Goal: Navigation & Orientation: Find specific page/section

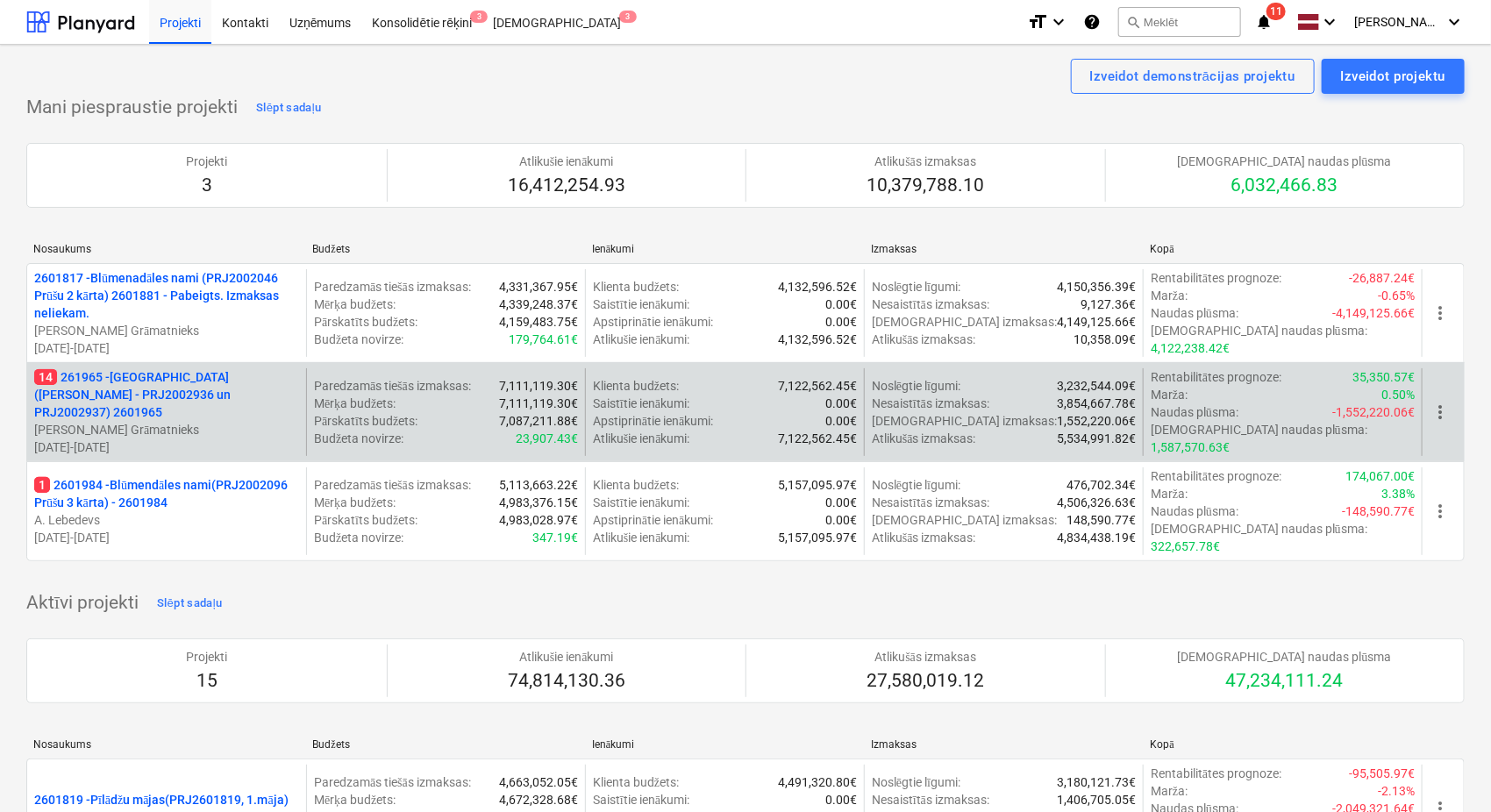
click at [136, 383] on p "14 261965 - [GEOGRAPHIC_DATA] ([PERSON_NAME] - PRJ2002936 un PRJ2002937) 2601965" at bounding box center [167, 394] width 265 height 52
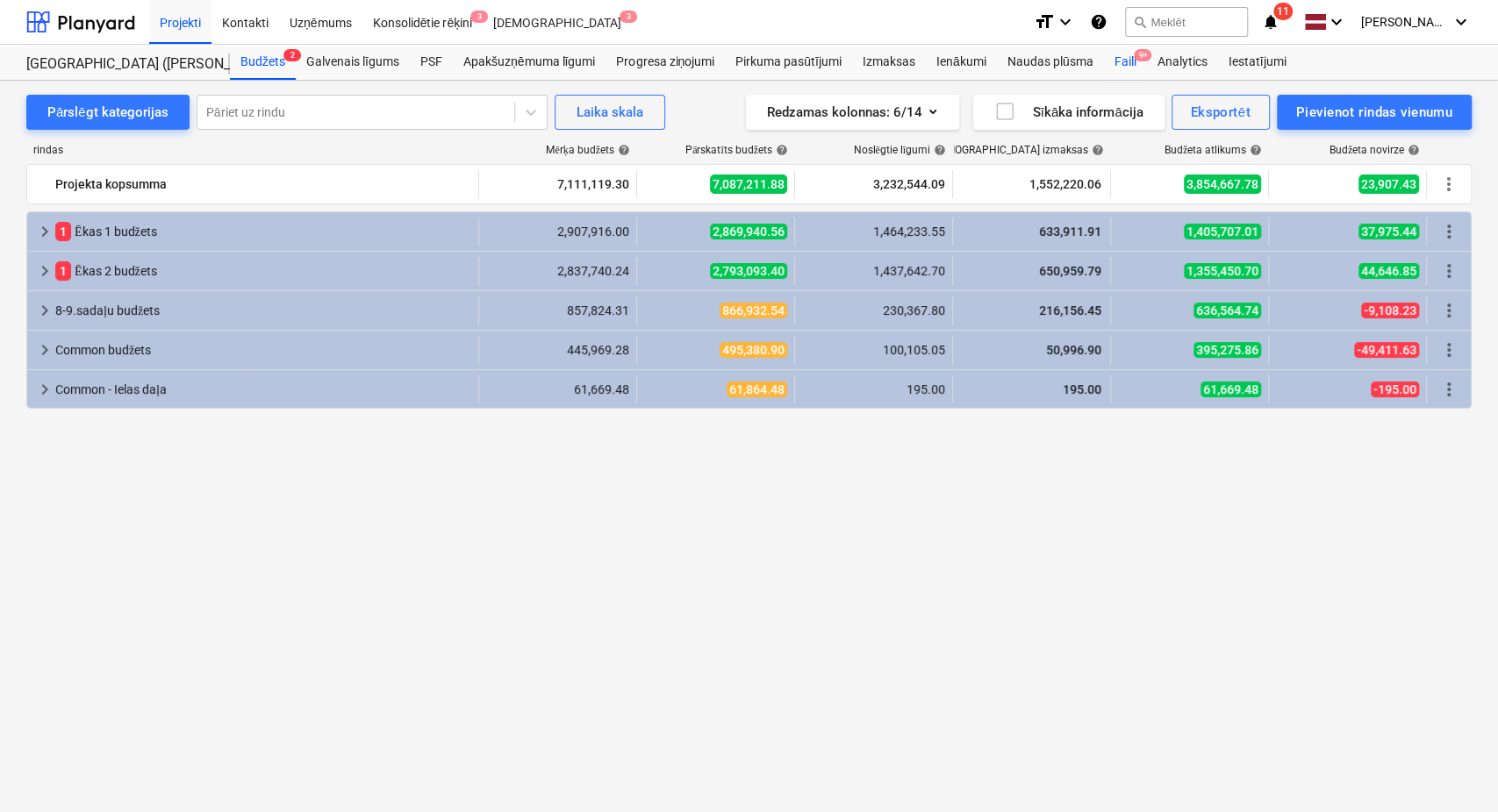
click at [1129, 64] on div "Faili 9+" at bounding box center [1124, 62] width 43 height 35
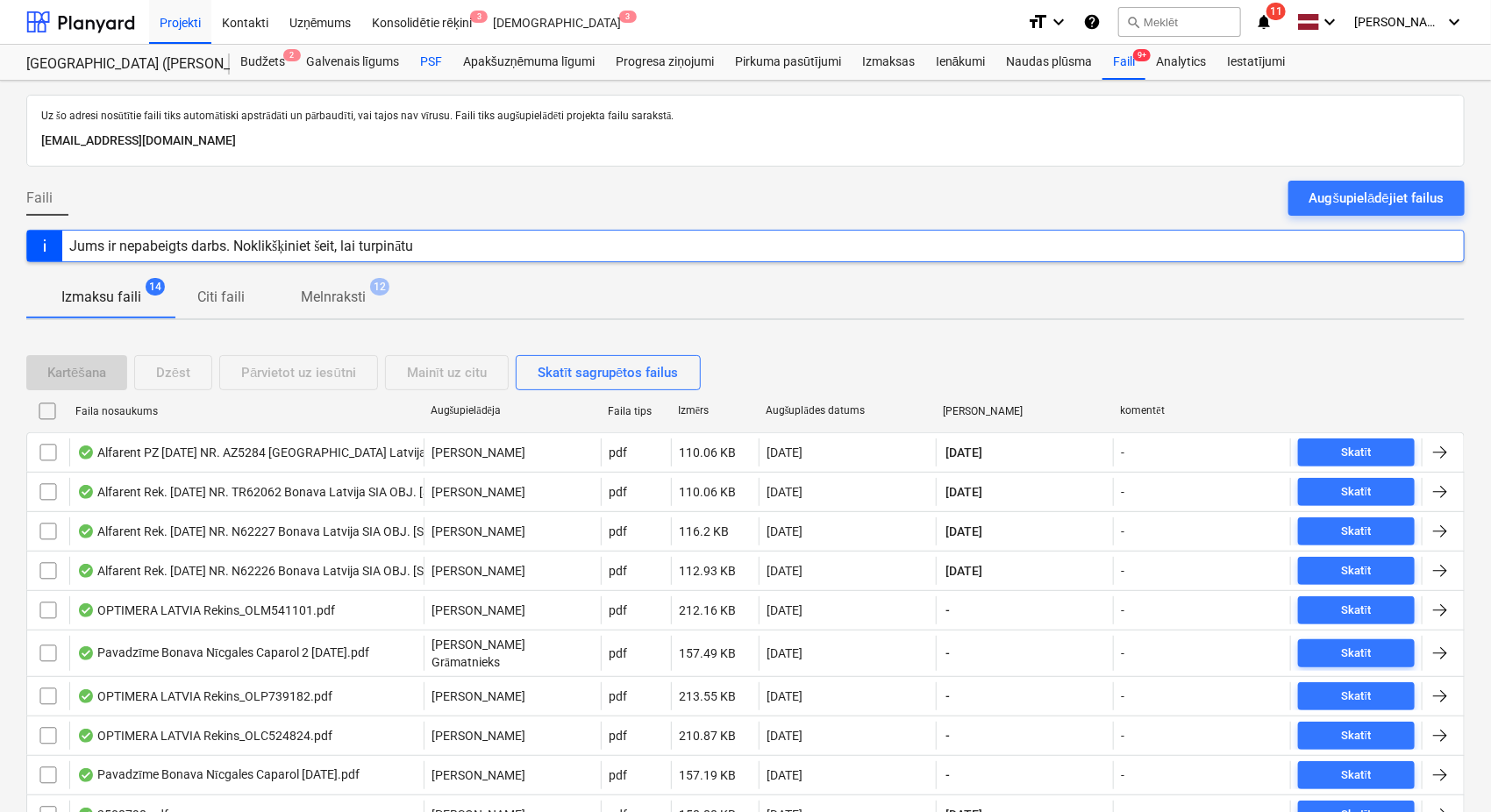
click at [433, 64] on div "PSF" at bounding box center [431, 62] width 43 height 35
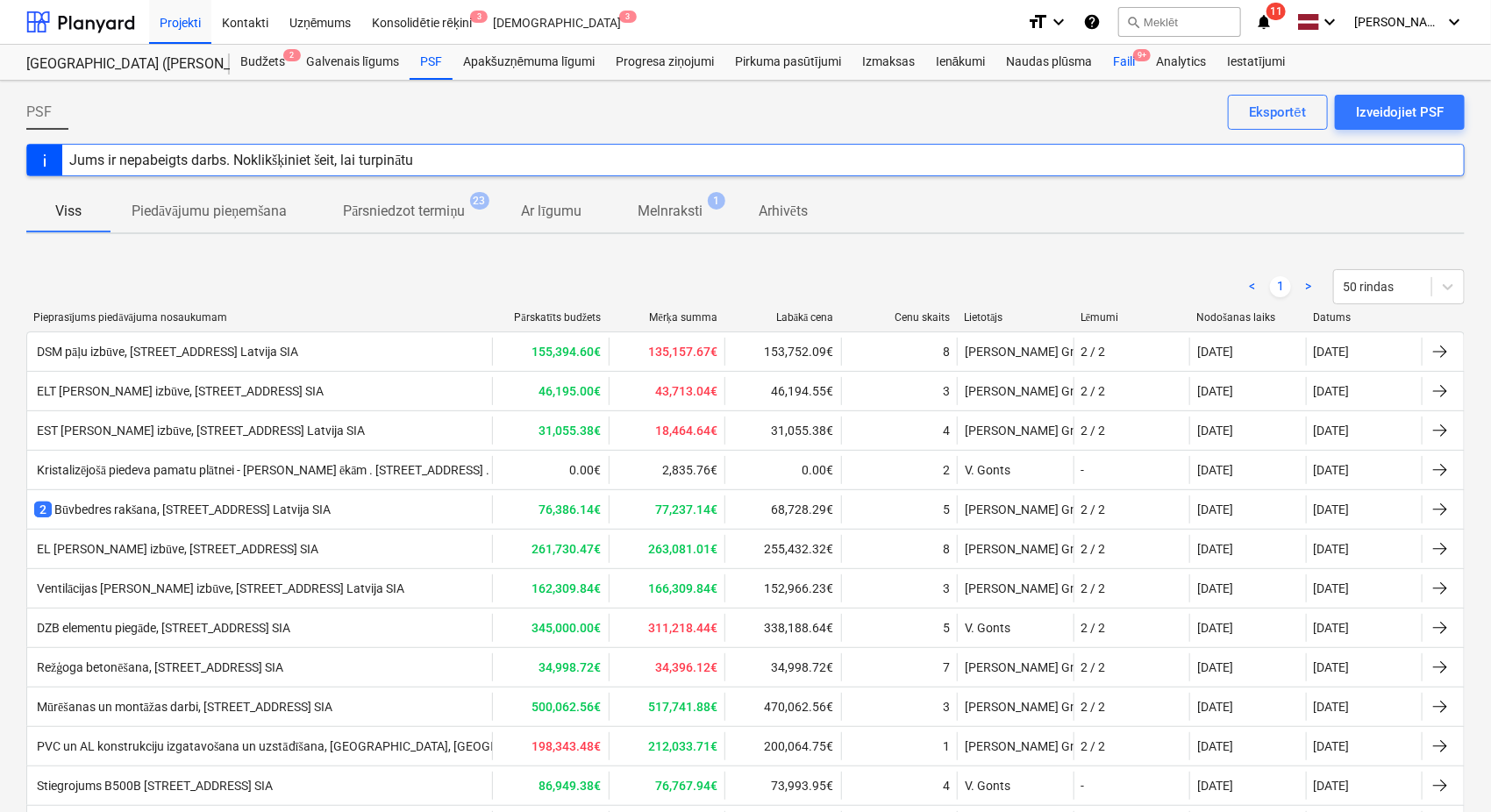
click at [1131, 59] on div "Faili 9+" at bounding box center [1124, 62] width 43 height 35
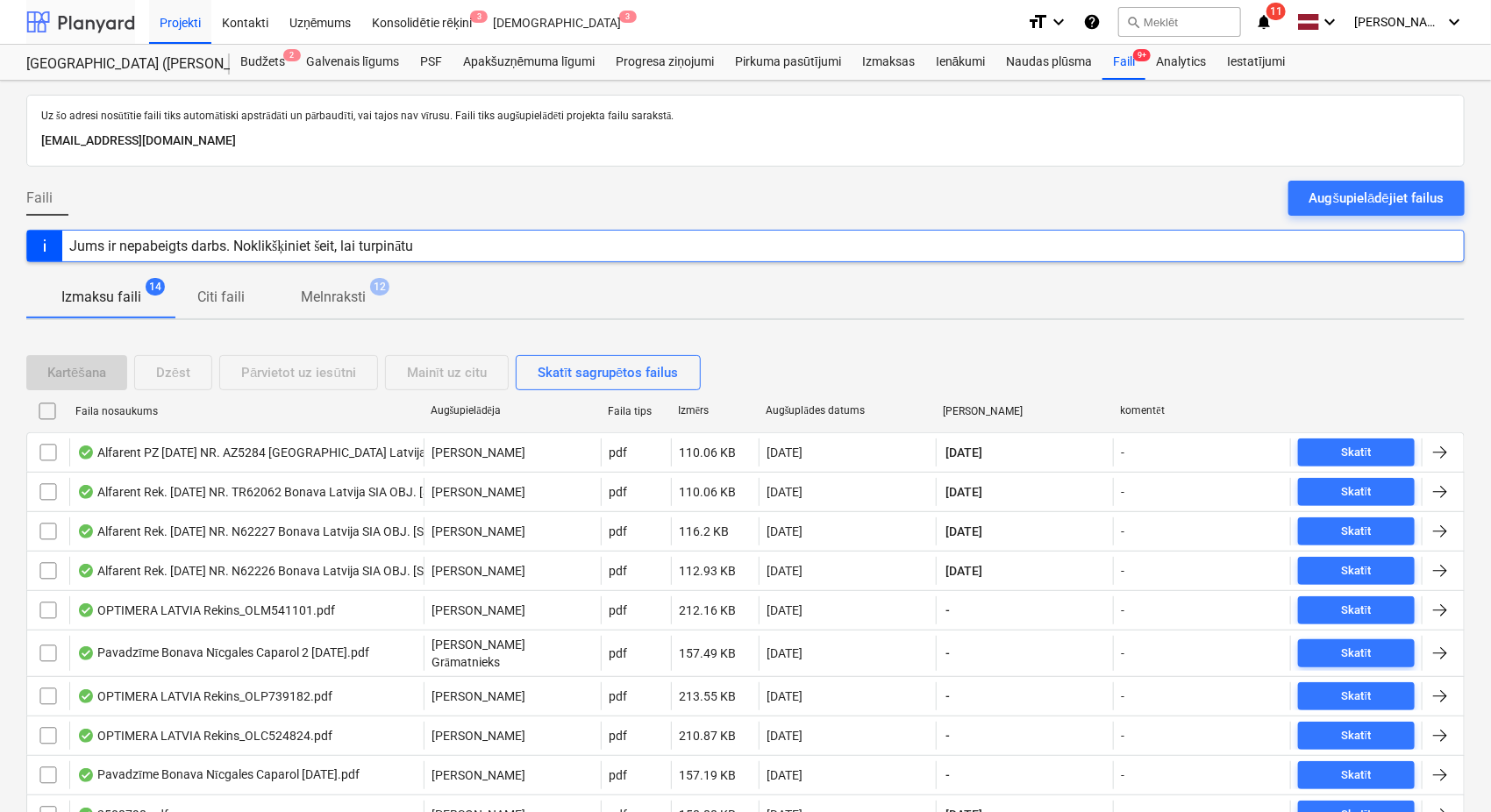
click at [93, 6] on div at bounding box center [81, 22] width 109 height 44
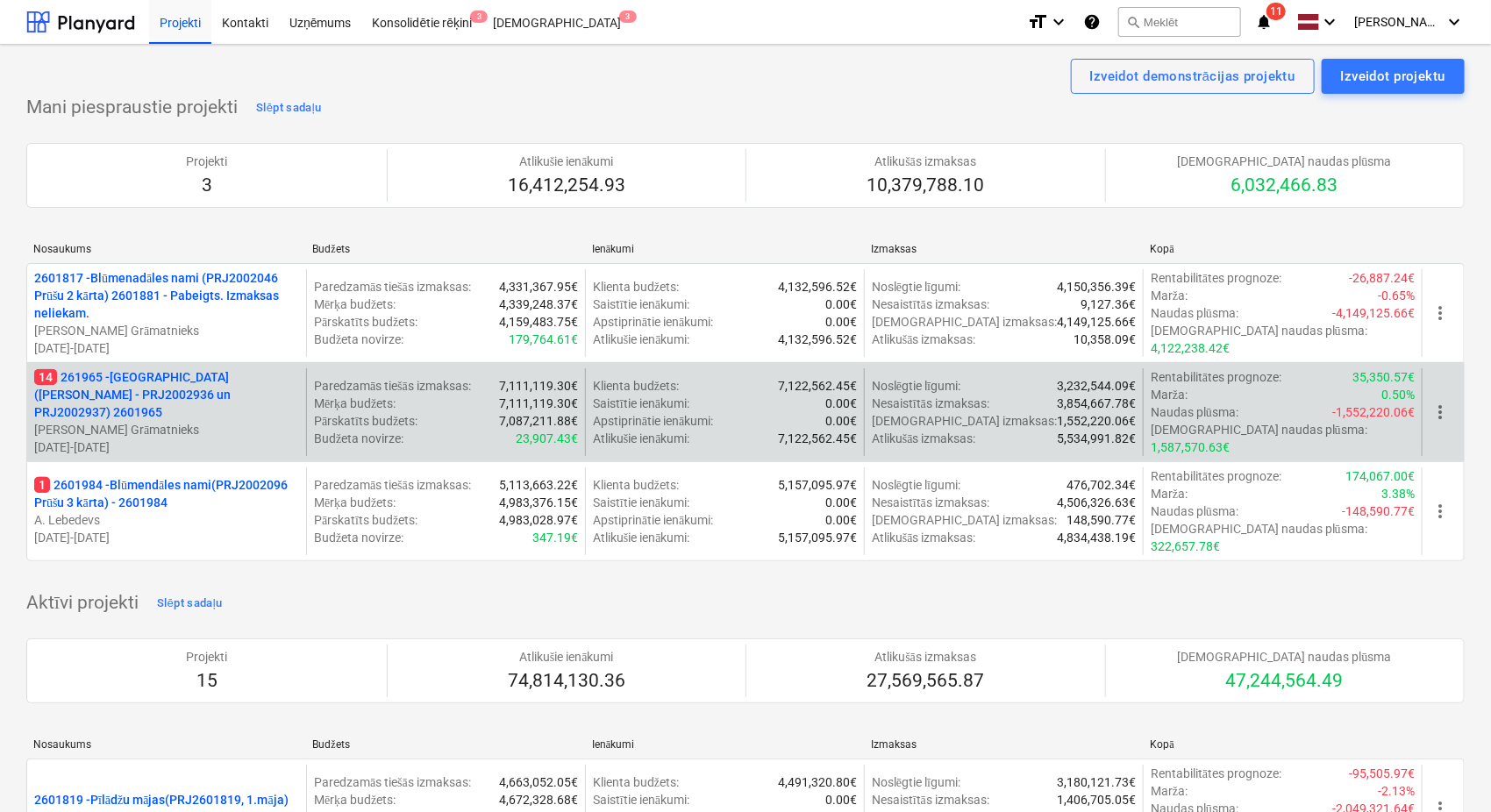
click at [173, 384] on p "14 261965 - [GEOGRAPHIC_DATA] ([PERSON_NAME] - PRJ2002936 un PRJ2002937) 2601965" at bounding box center [167, 394] width 265 height 52
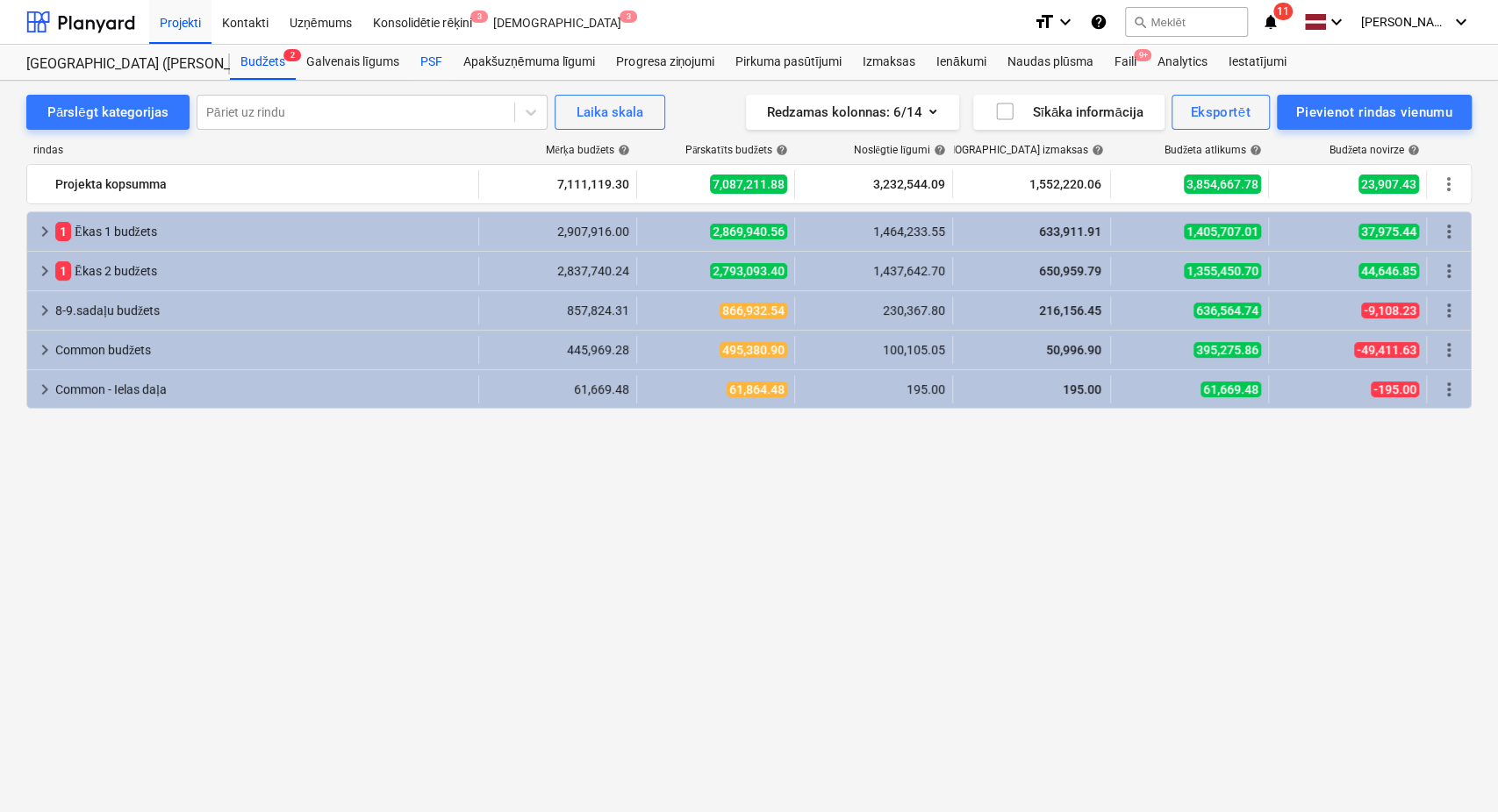
click at [435, 59] on div "PSF" at bounding box center [431, 62] width 43 height 35
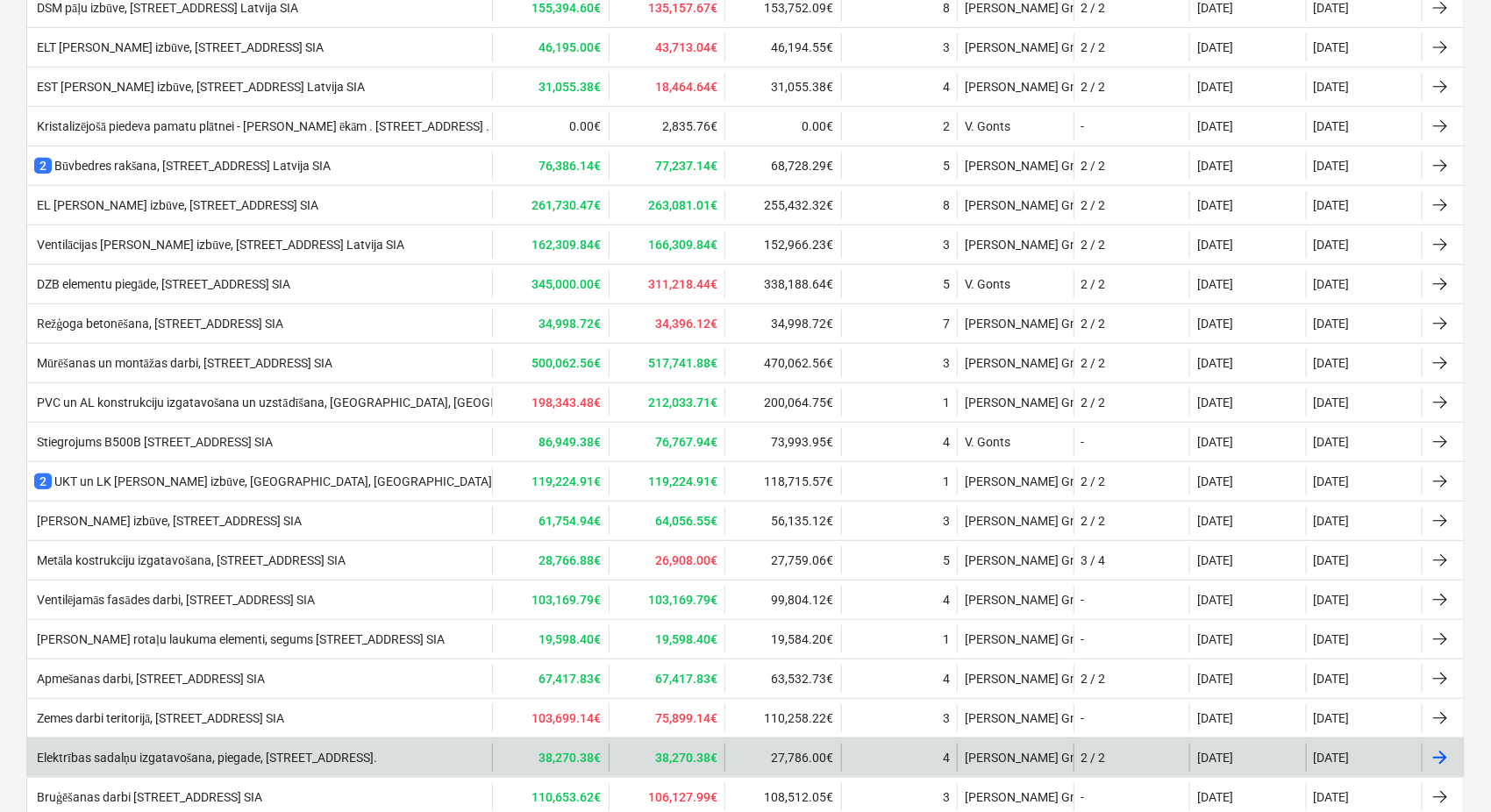
scroll to position [519, 0]
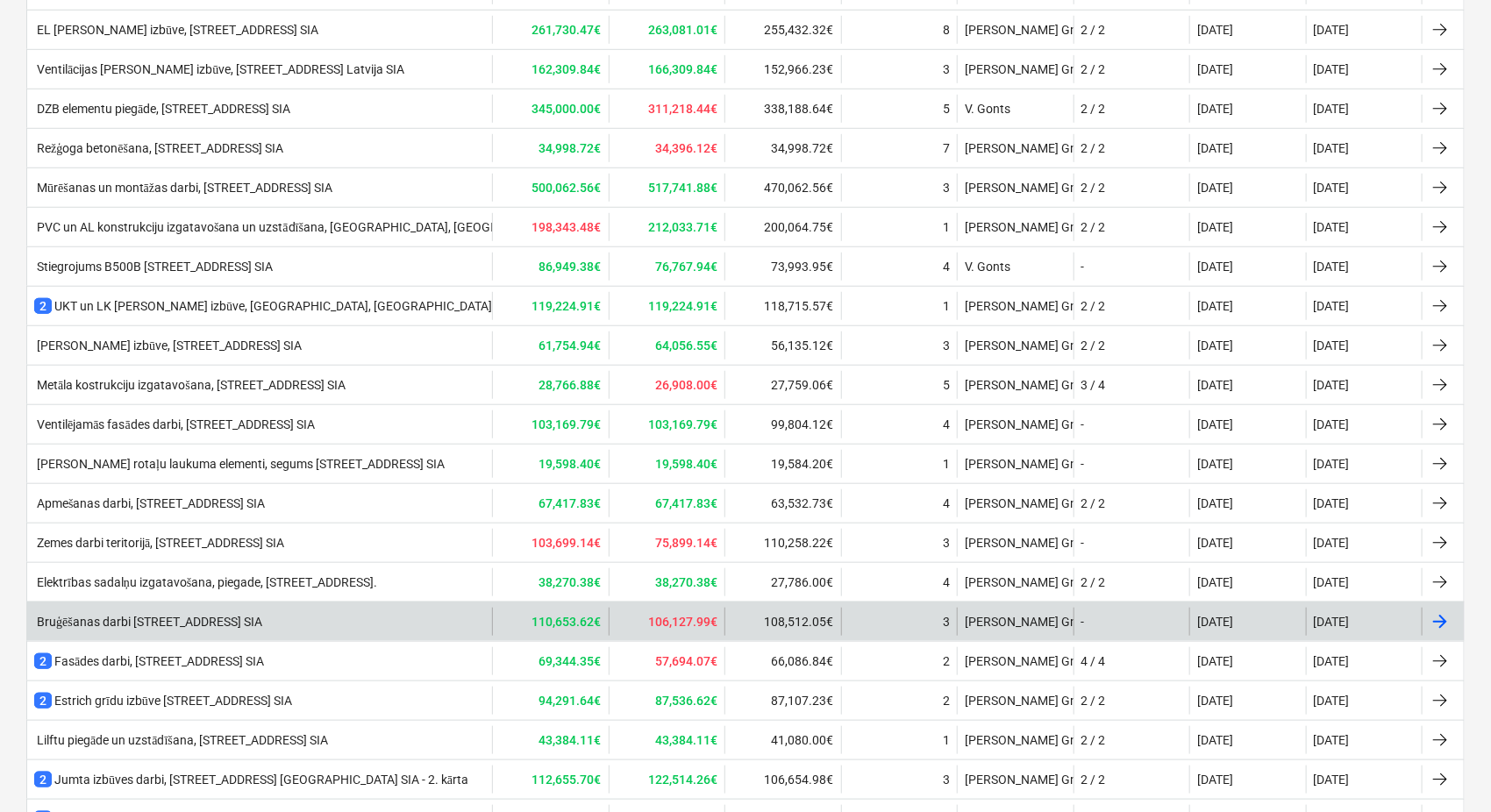
click at [235, 618] on div "Bruģēšanas darbi [STREET_ADDRESS] SIA" at bounding box center [148, 622] width 228 height 15
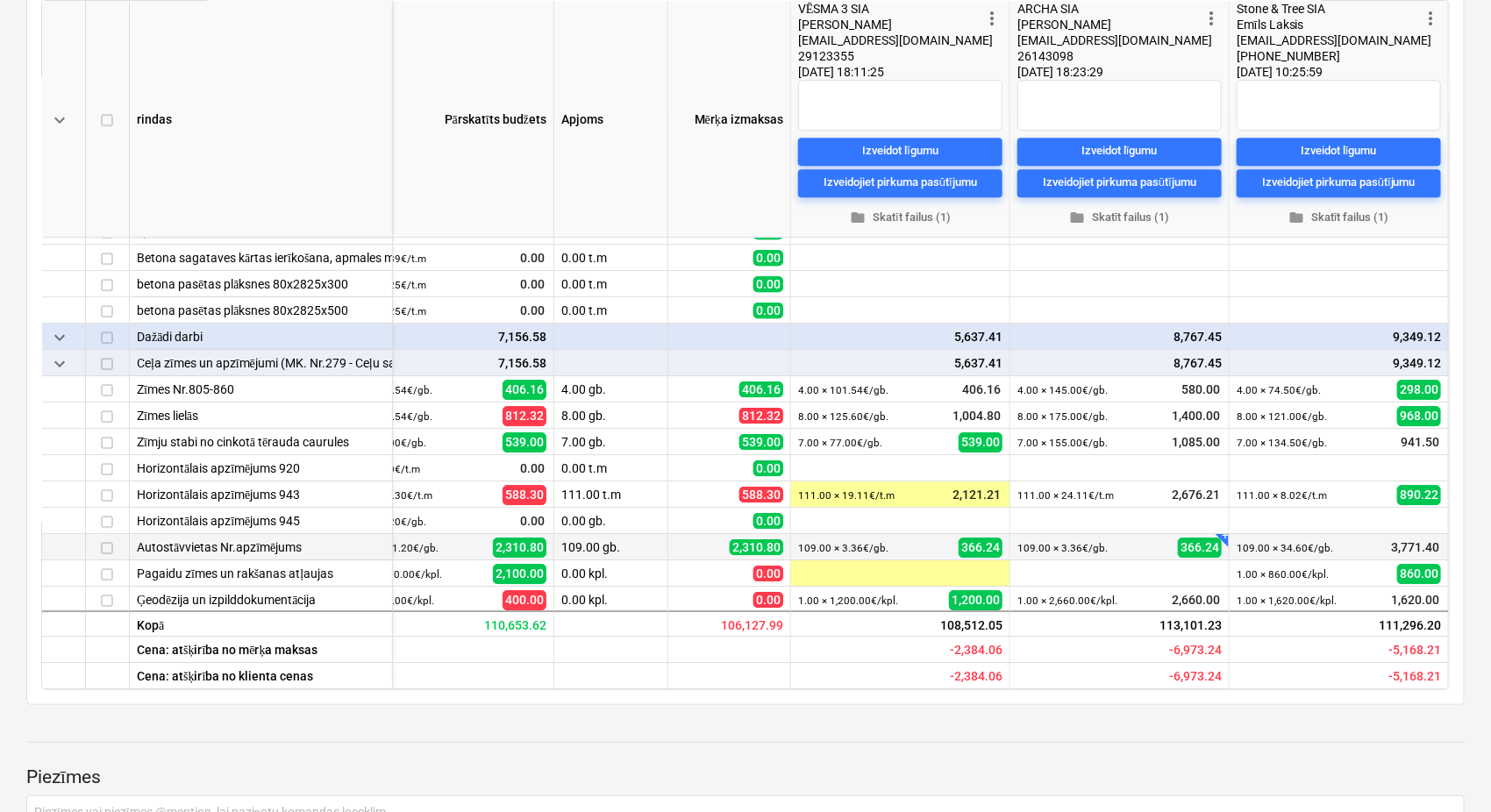
scroll to position [2605, 62]
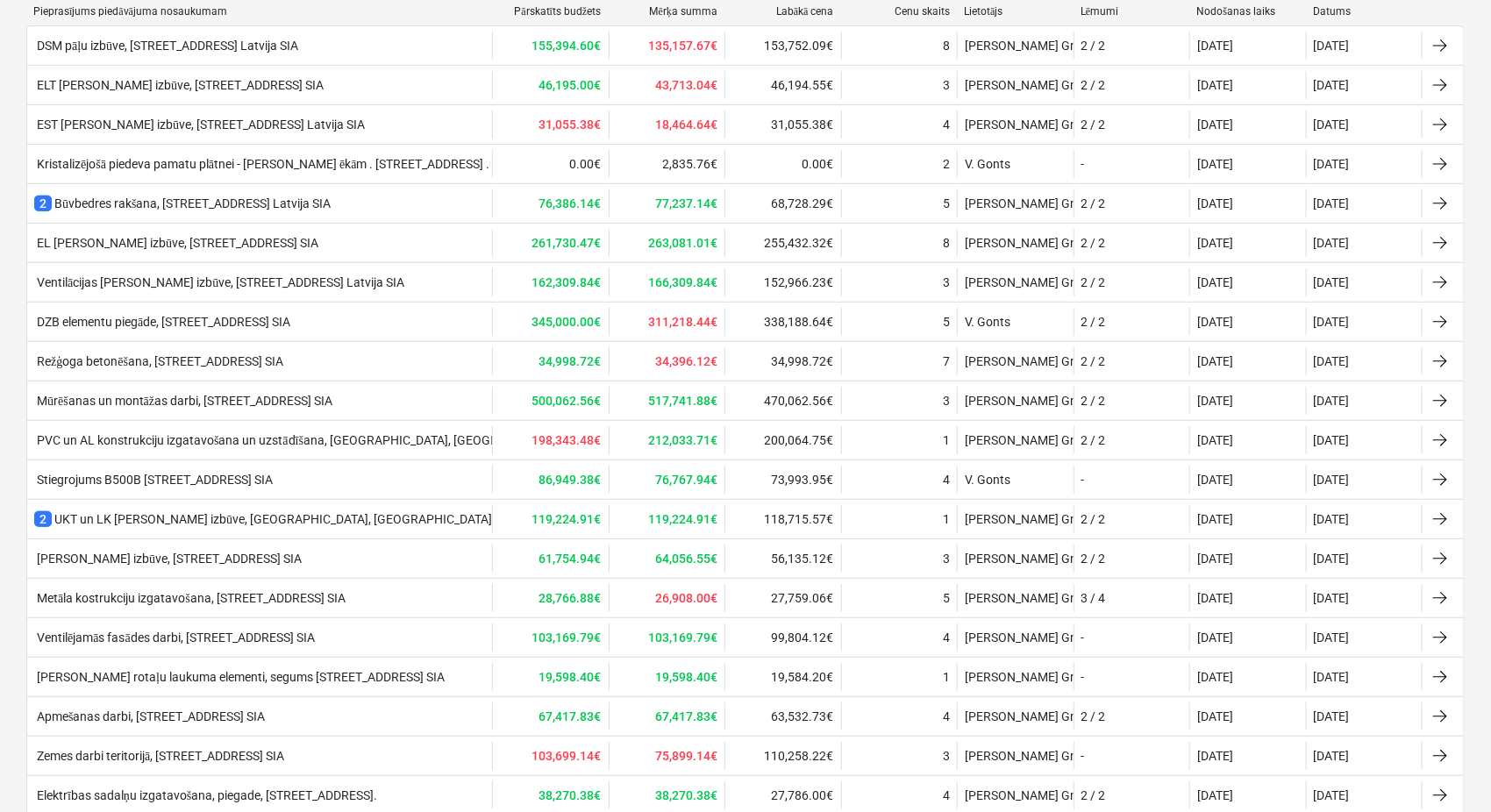
scroll to position [519, 0]
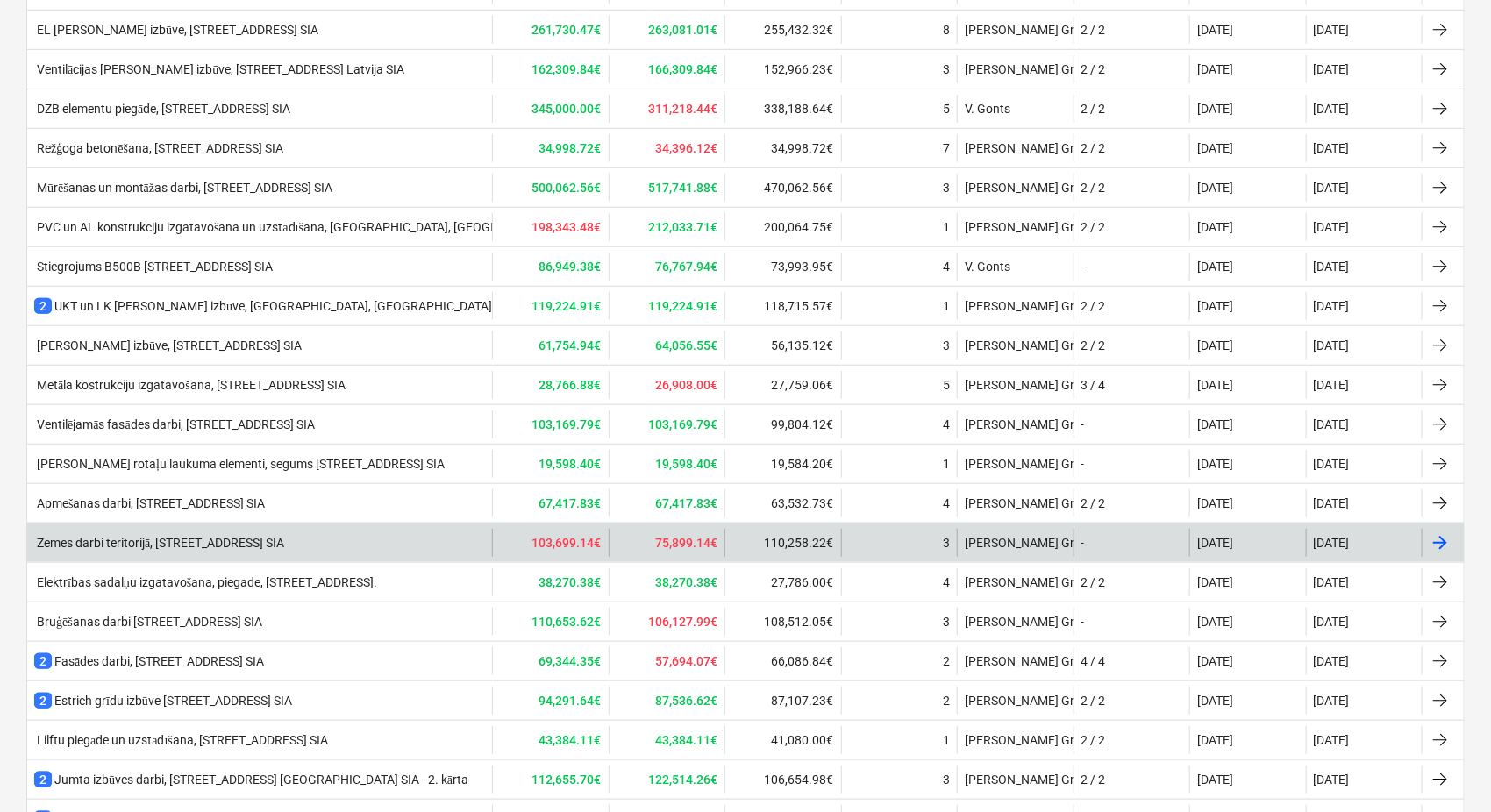
click at [282, 539] on div "Zemes darbi teritorijā, [STREET_ADDRESS] SIA" at bounding box center [159, 543] width 250 height 15
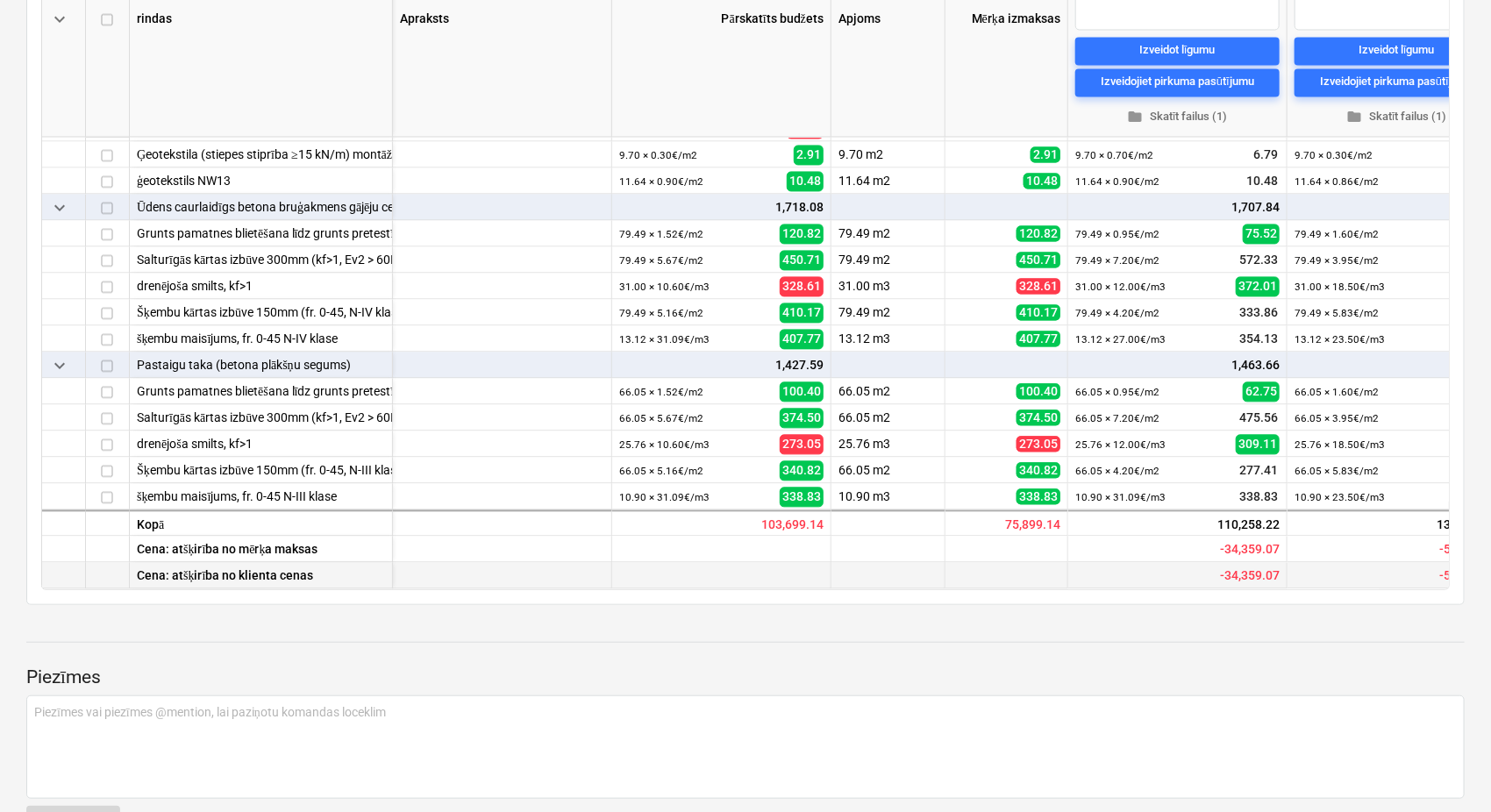
scroll to position [519, 0]
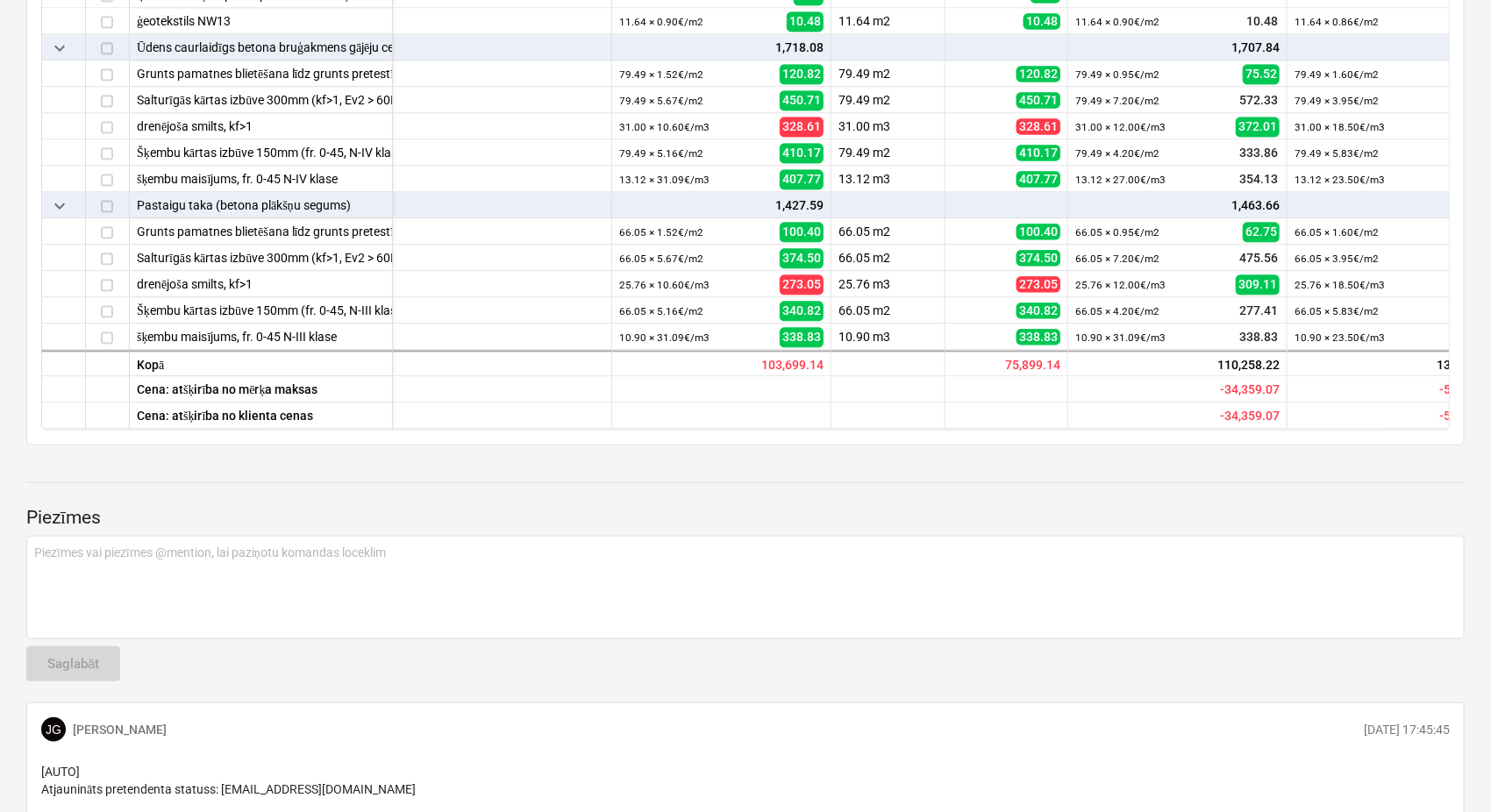
drag, startPoint x: 1189, startPoint y: 456, endPoint x: 1266, endPoint y: 456, distance: 77.0
click at [1266, 431] on div "keyboard_arrow_down rindas Apraksts Pārskatīts budžets Apjoms [PERSON_NAME] izm…" at bounding box center [746, 86] width 1409 height 690
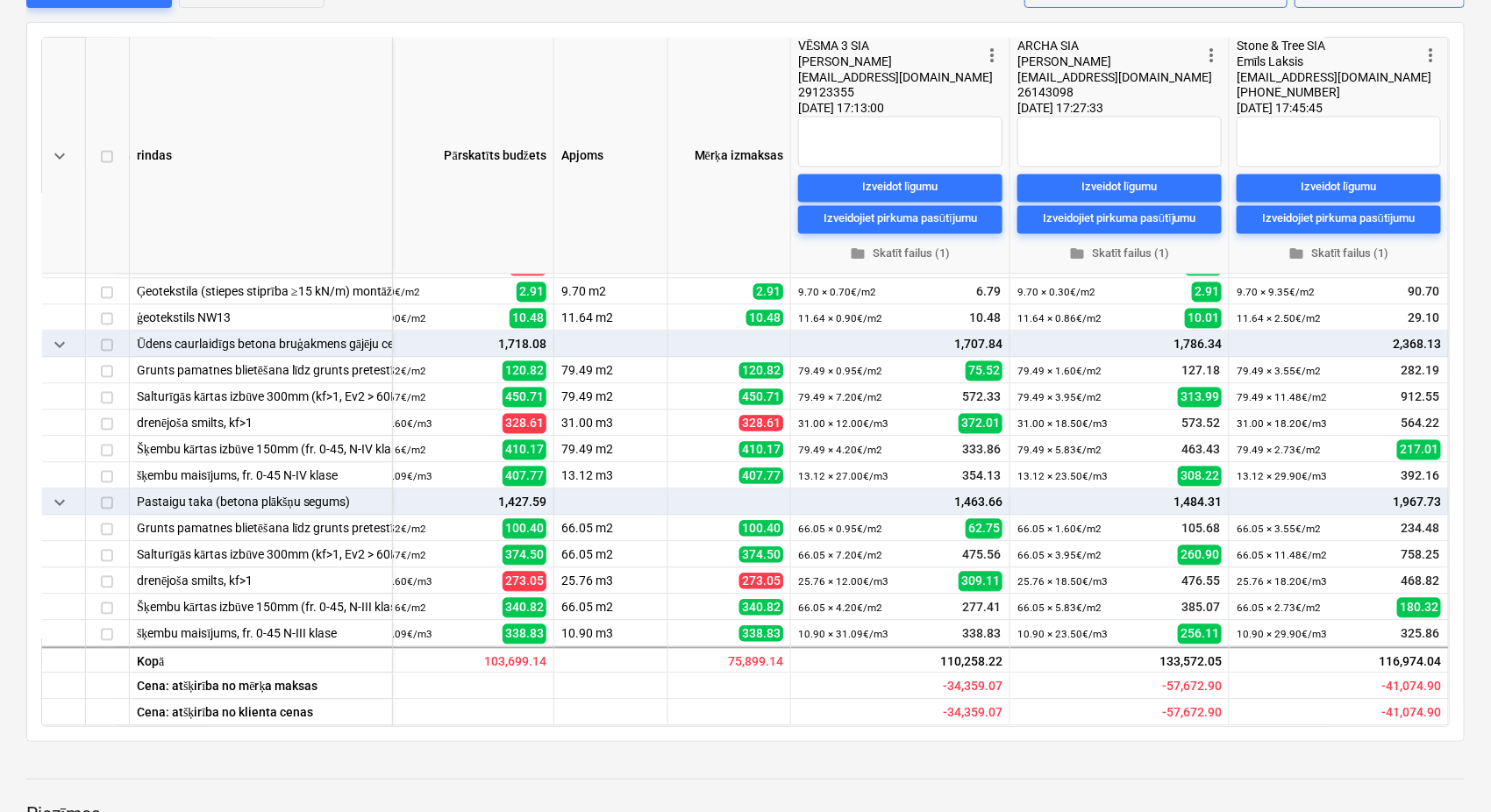
scroll to position [130, 0]
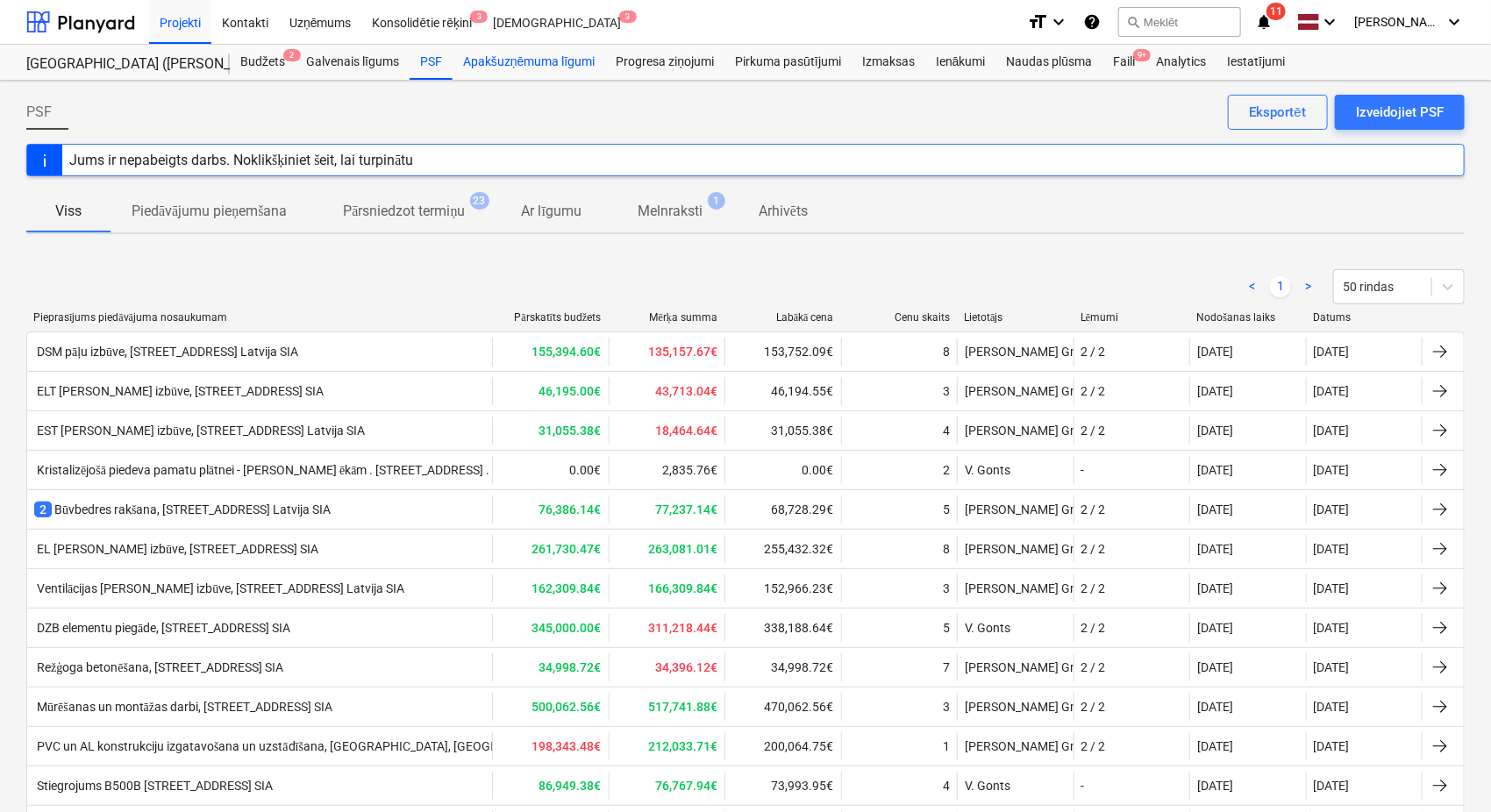
click at [524, 57] on div "Apakšuzņēmuma līgumi" at bounding box center [529, 62] width 153 height 35
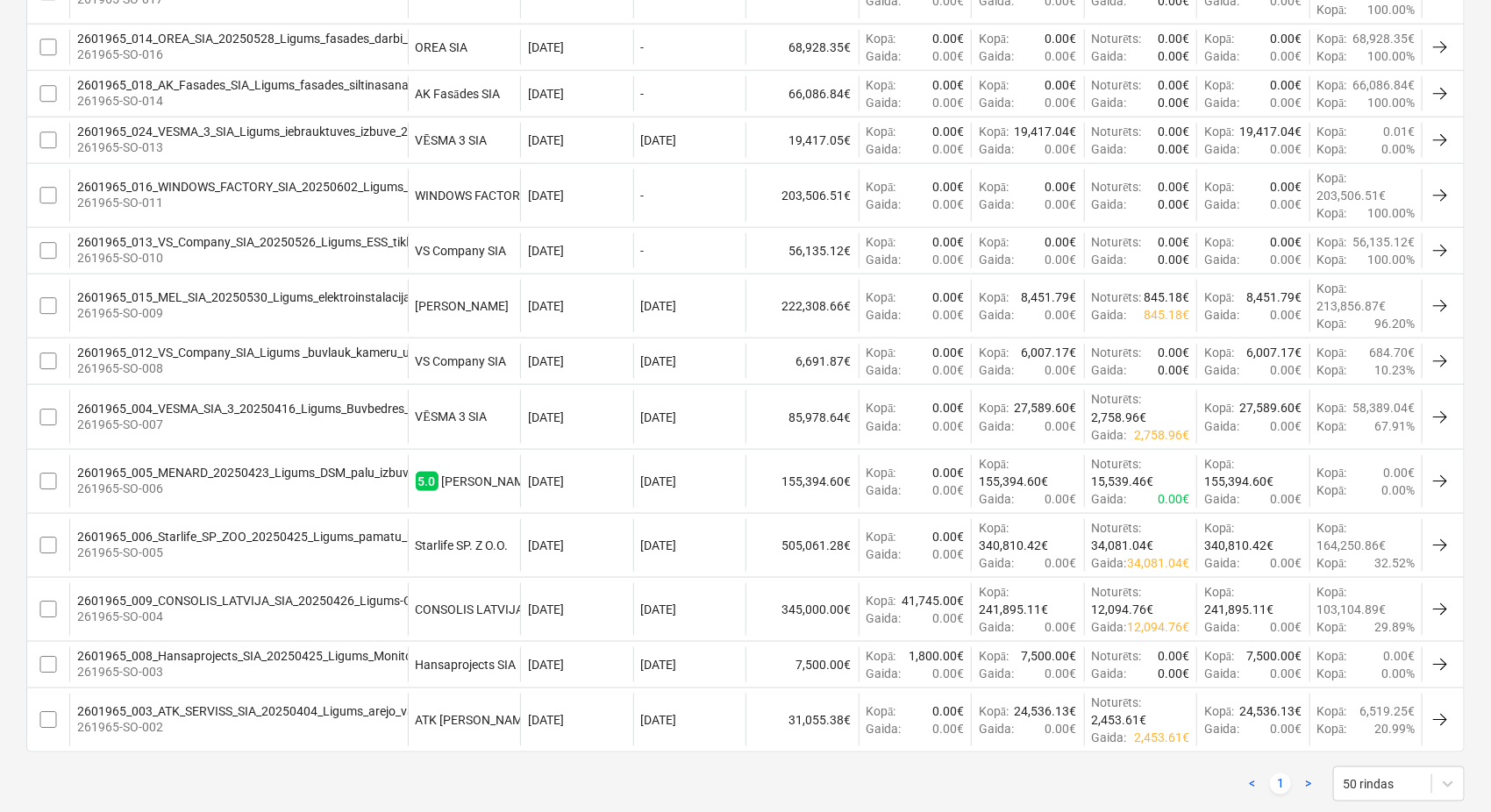
scroll to position [893, 0]
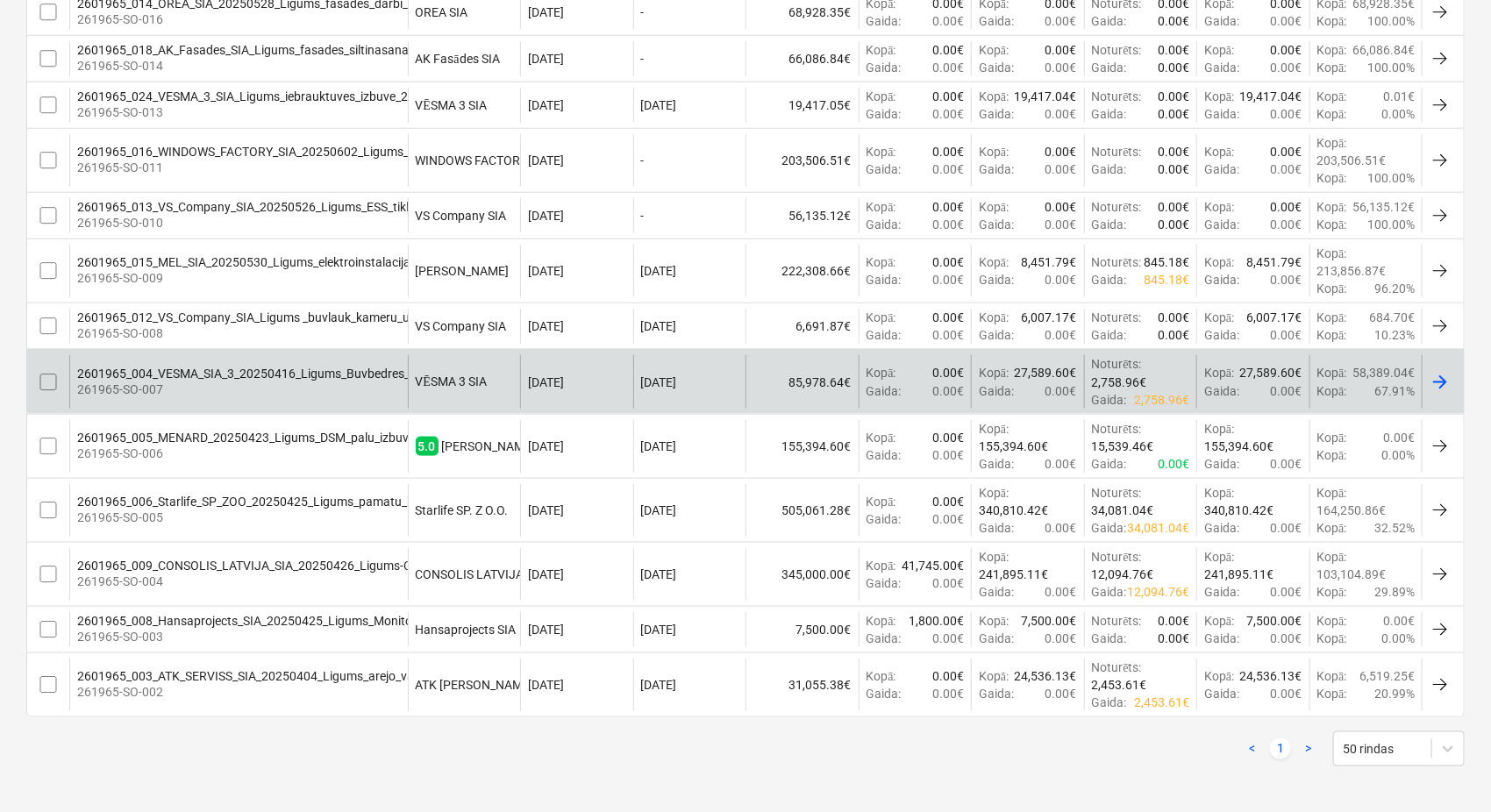
click at [313, 367] on div "2601965_004_VESMA_SIA_3_20250416_Ligums_Buvbedres_raksana_N17A.pdf" at bounding box center [295, 374] width 435 height 14
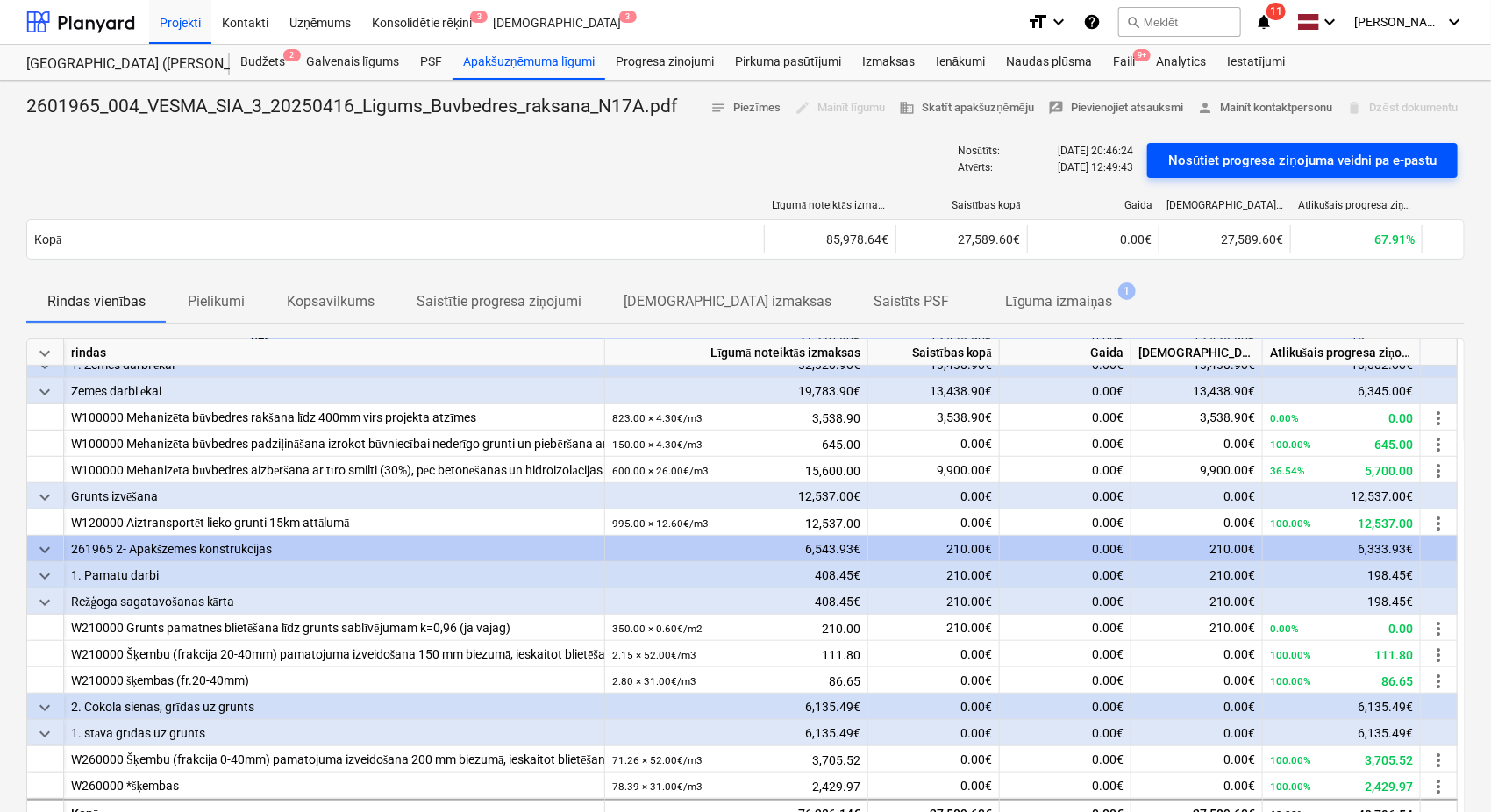
click at [1268, 152] on div "Nosūtiet progresa ziņojuma veidni pa e-pastu" at bounding box center [1303, 160] width 269 height 23
click at [101, 22] on div at bounding box center [81, 22] width 109 height 44
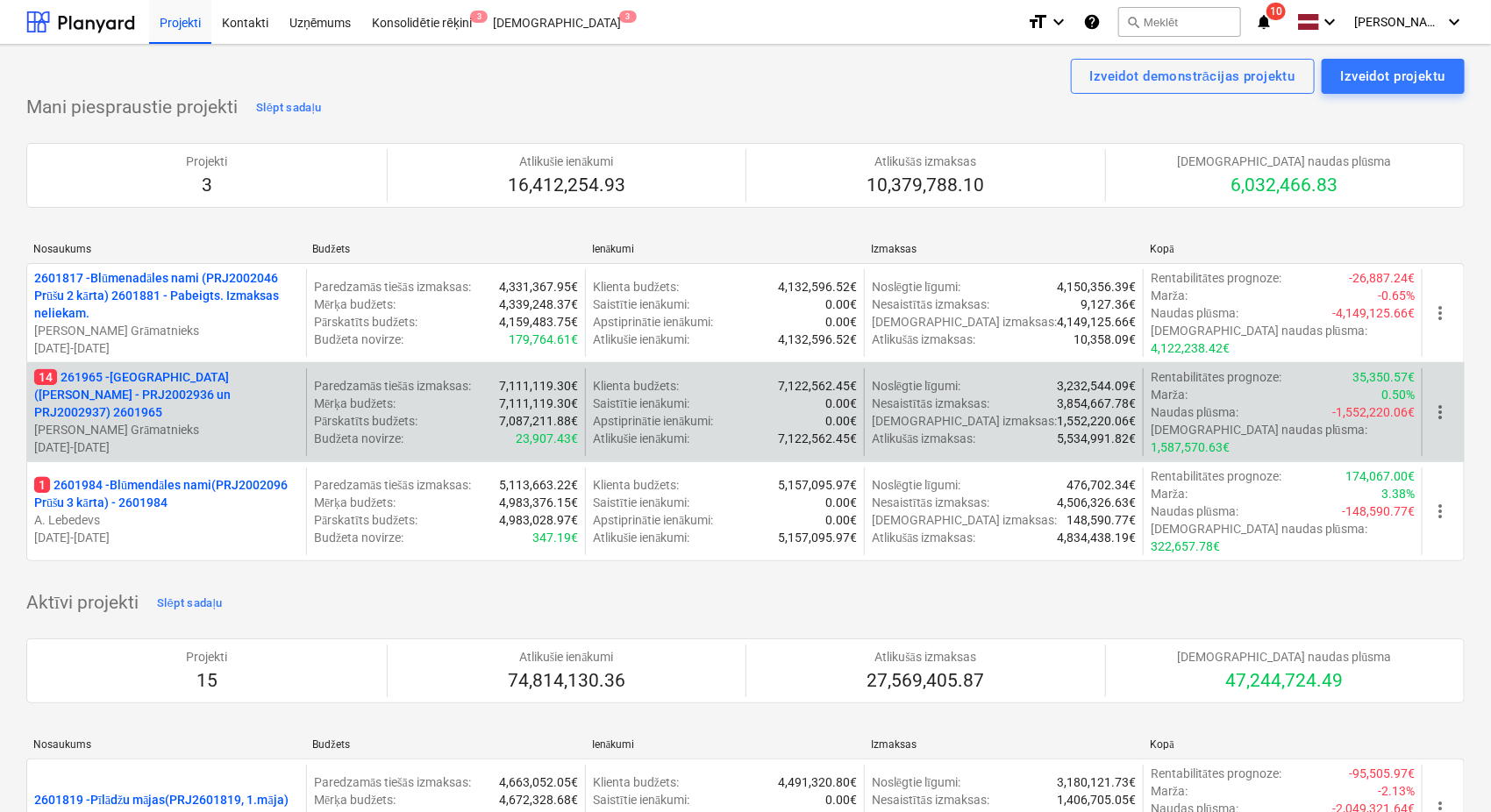
click at [118, 395] on p "14 261965 - [GEOGRAPHIC_DATA] ([PERSON_NAME] - PRJ2002936 un PRJ2002937) 2601965" at bounding box center [167, 394] width 265 height 52
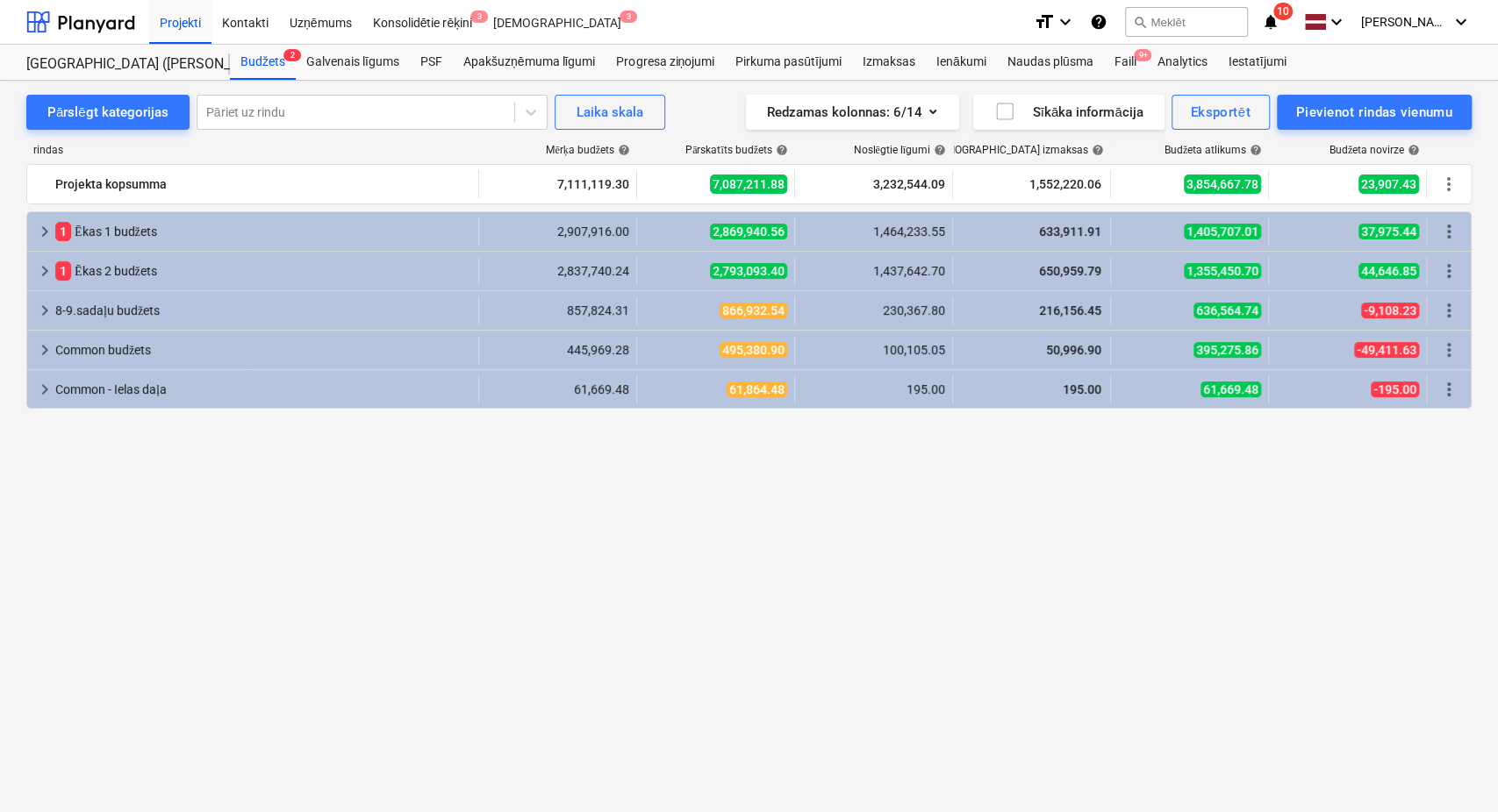
click at [1278, 25] on icon "notifications" at bounding box center [1270, 22] width 17 height 21
click at [98, 19] on div at bounding box center [81, 22] width 109 height 44
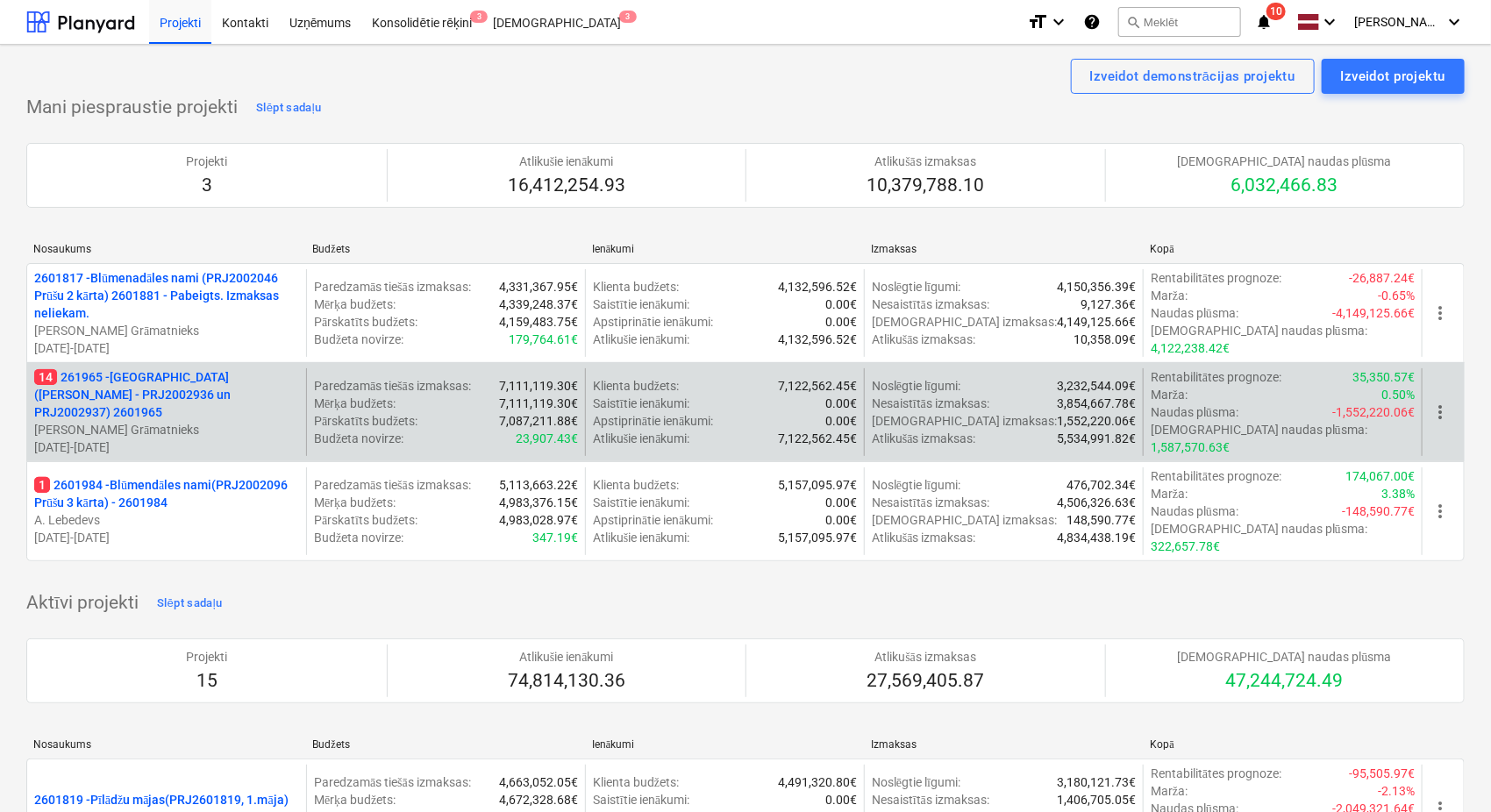
click at [170, 379] on p "14 261965 - [GEOGRAPHIC_DATA] ([PERSON_NAME] - PRJ2002936 un PRJ2002937) 2601965" at bounding box center [167, 394] width 265 height 52
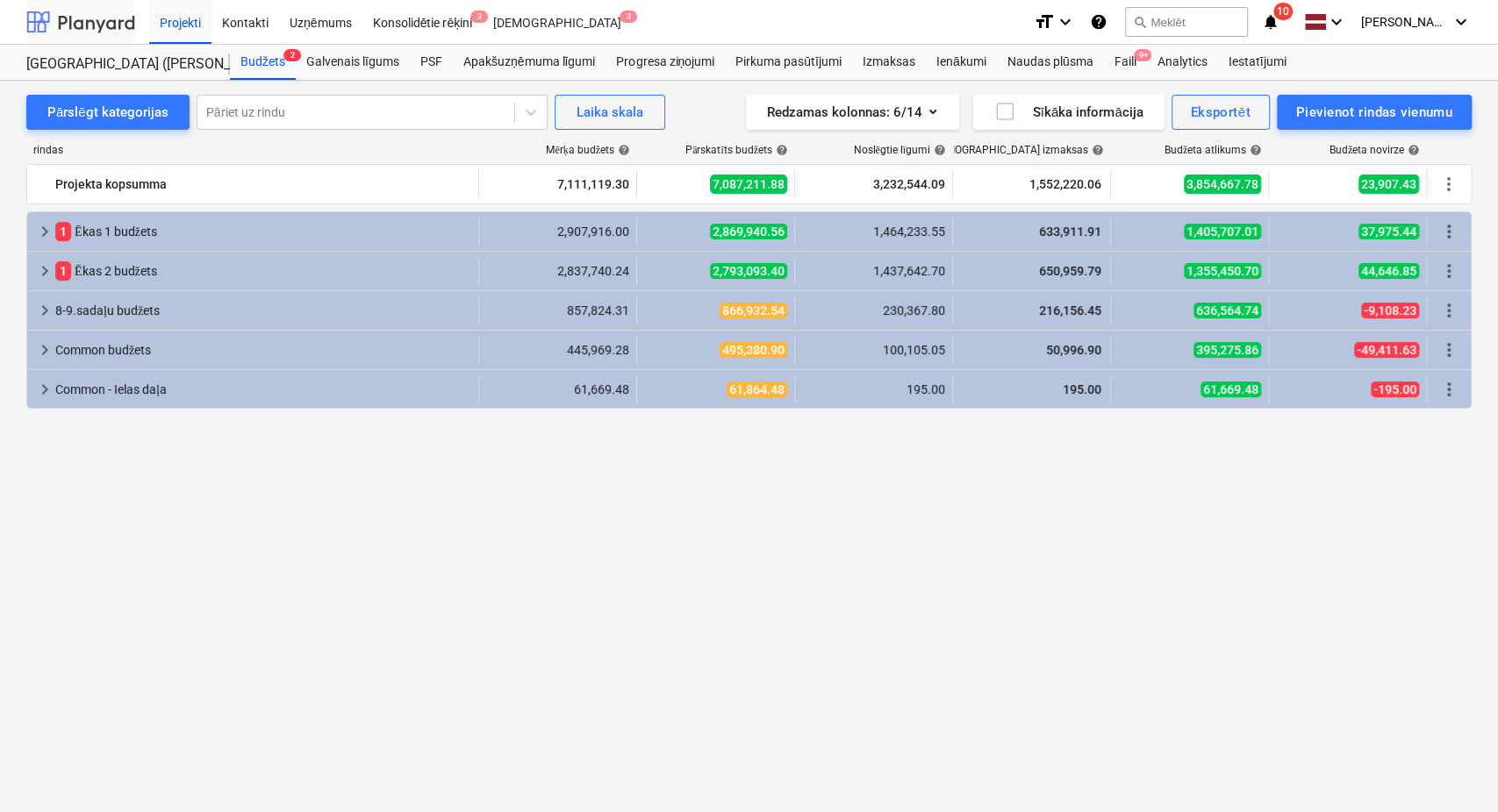
click at [94, 23] on div at bounding box center [81, 22] width 109 height 44
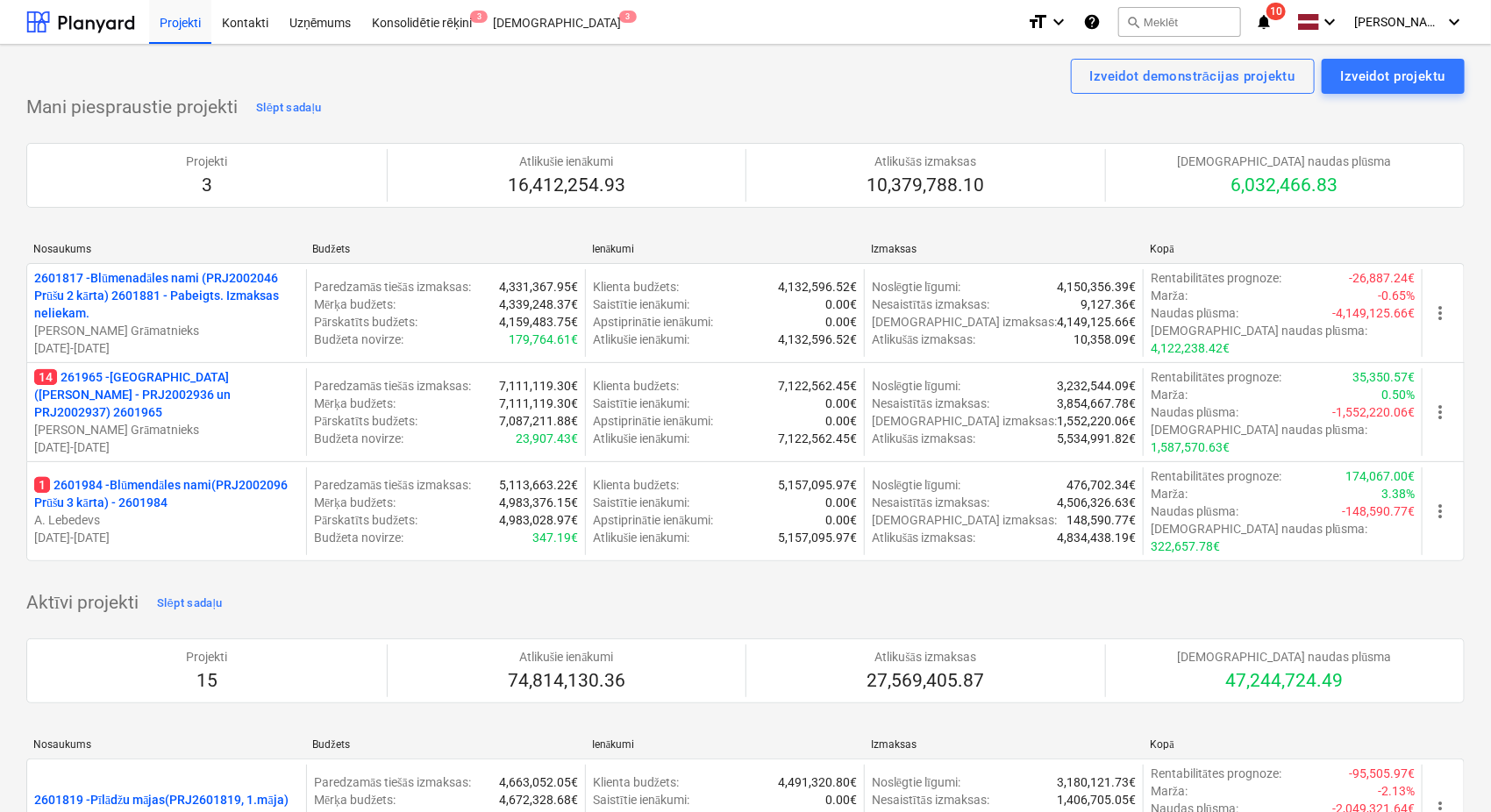
click at [1273, 25] on icon "notifications" at bounding box center [1264, 22] width 17 height 21
